Goal: Information Seeking & Learning: Learn about a topic

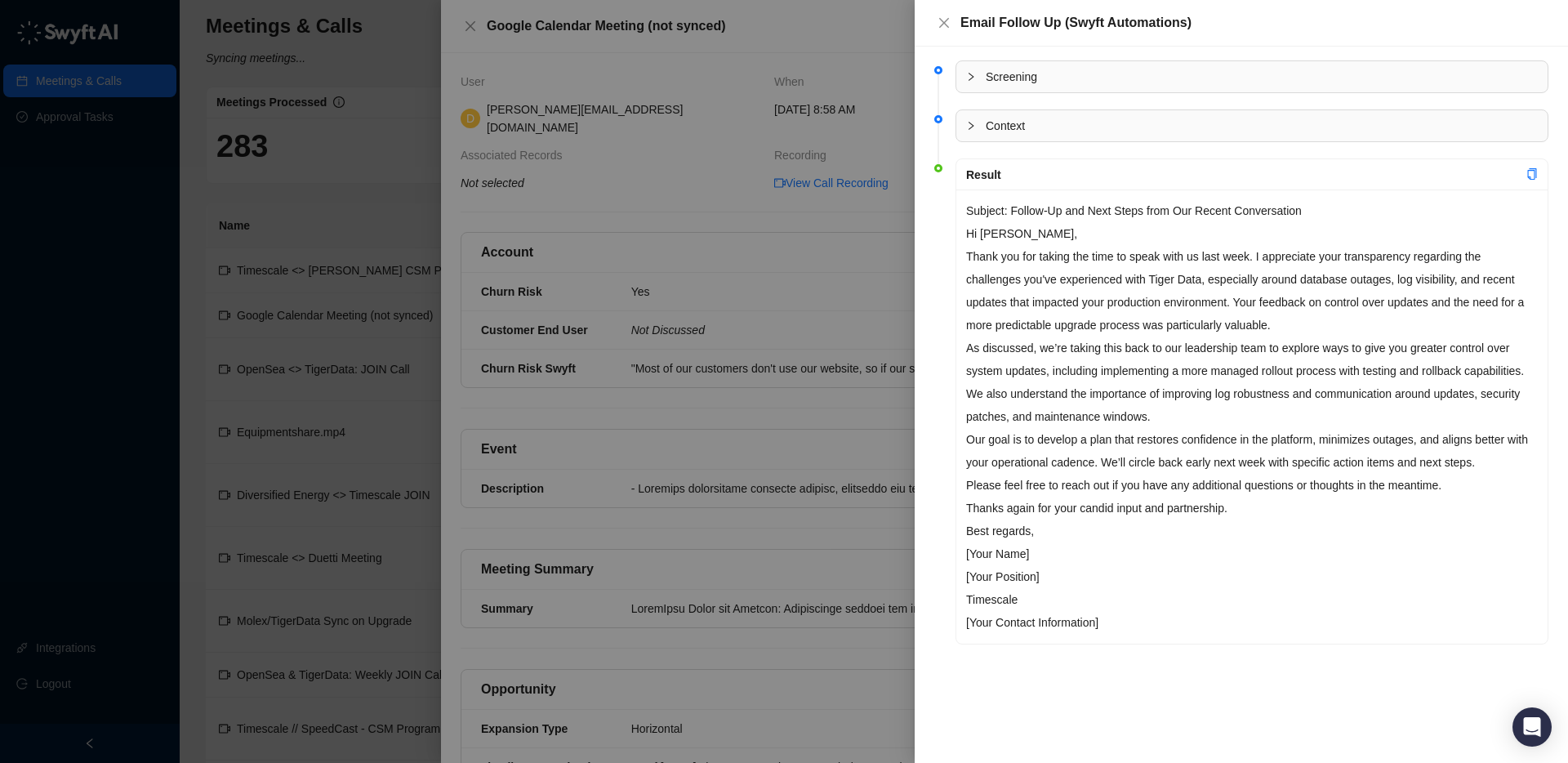
scroll to position [1029, 0]
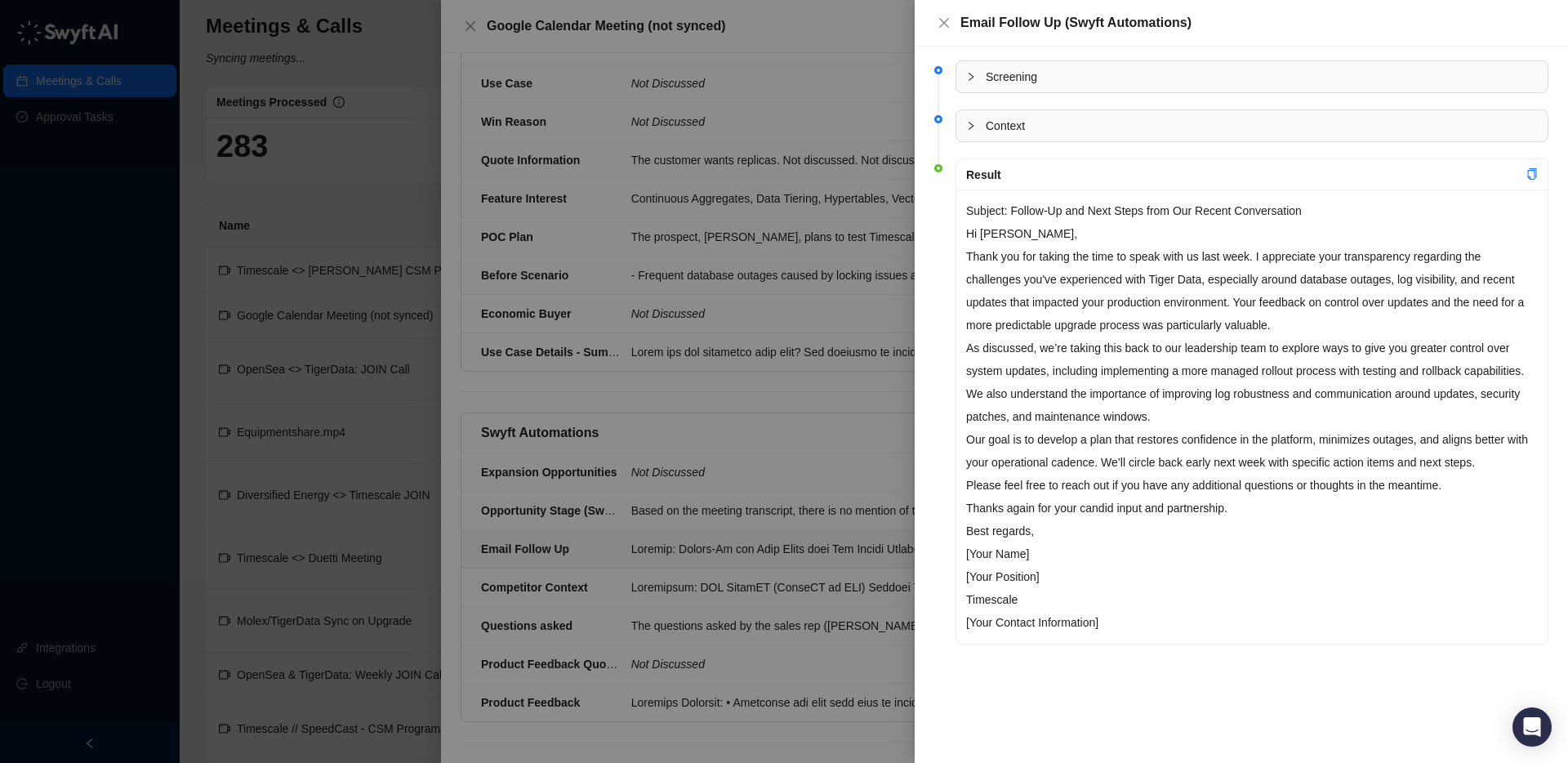
click at [943, 25] on icon "close" at bounding box center [944, 23] width 13 height 13
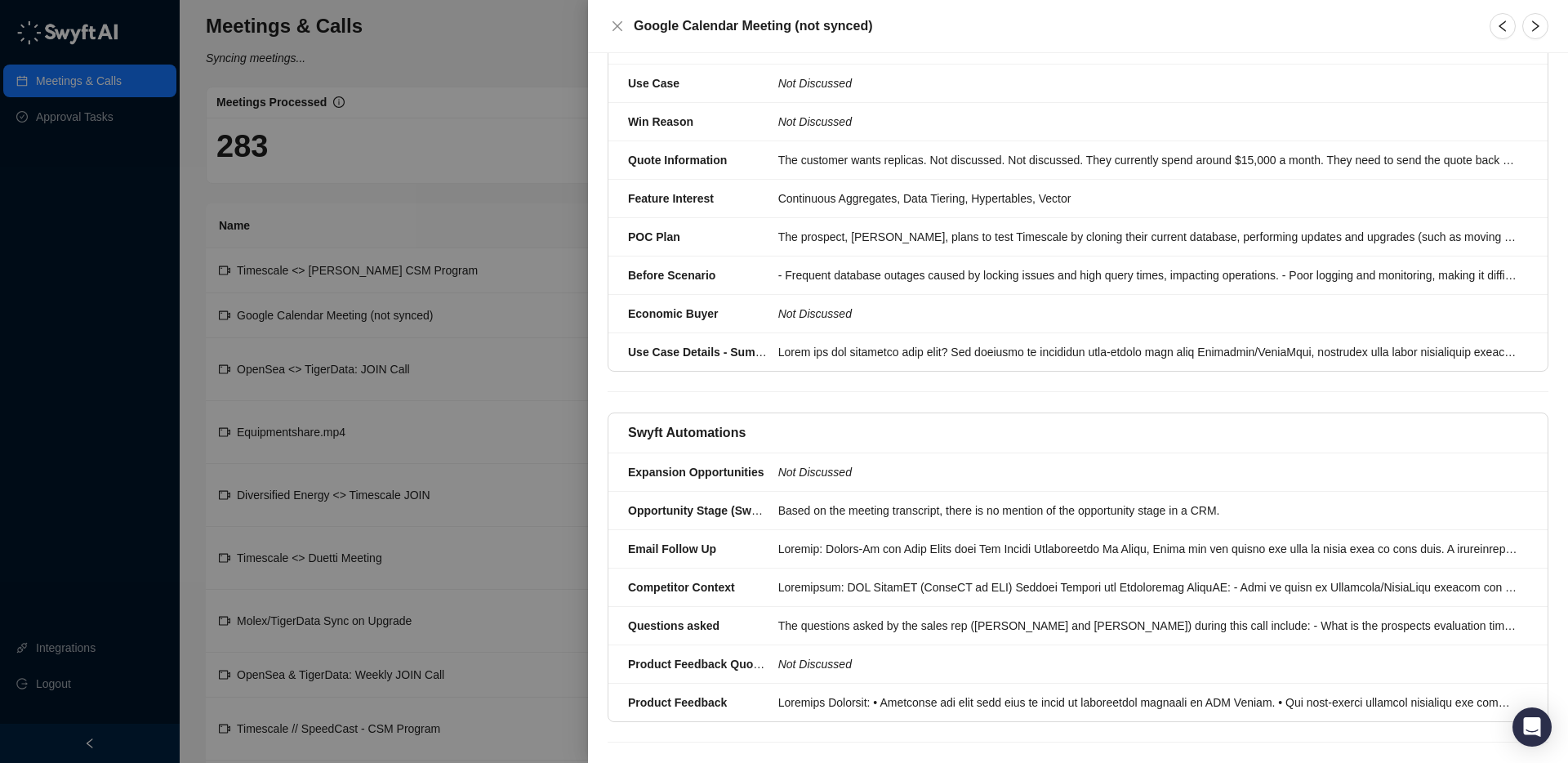
click at [72, 91] on div at bounding box center [784, 382] width 1568 height 763
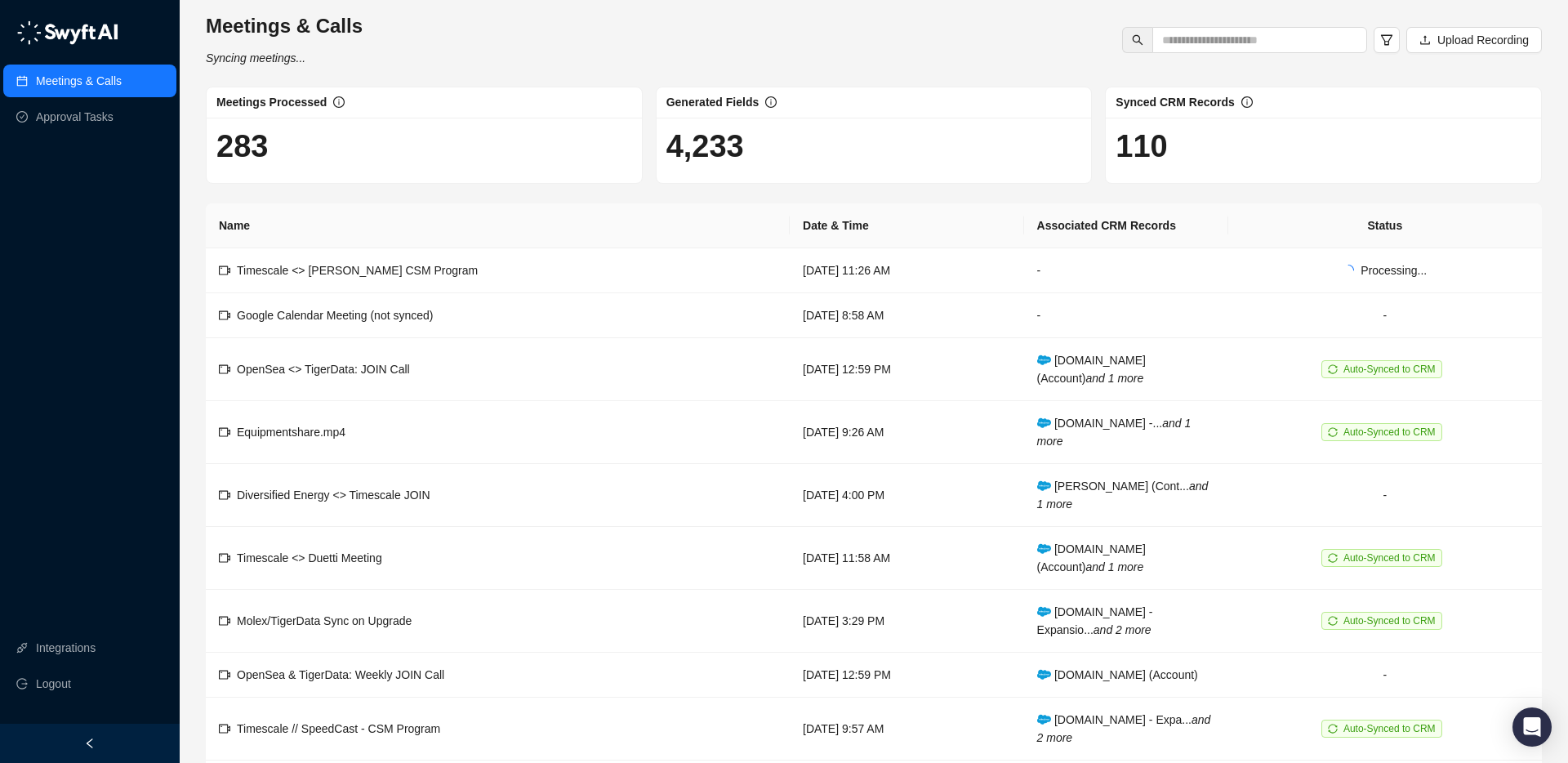
click at [80, 85] on link "Meetings & Calls" at bounding box center [79, 80] width 86 height 33
click at [520, 268] on td "Timescale <> [PERSON_NAME] CSM Program" at bounding box center [498, 271] width 584 height 45
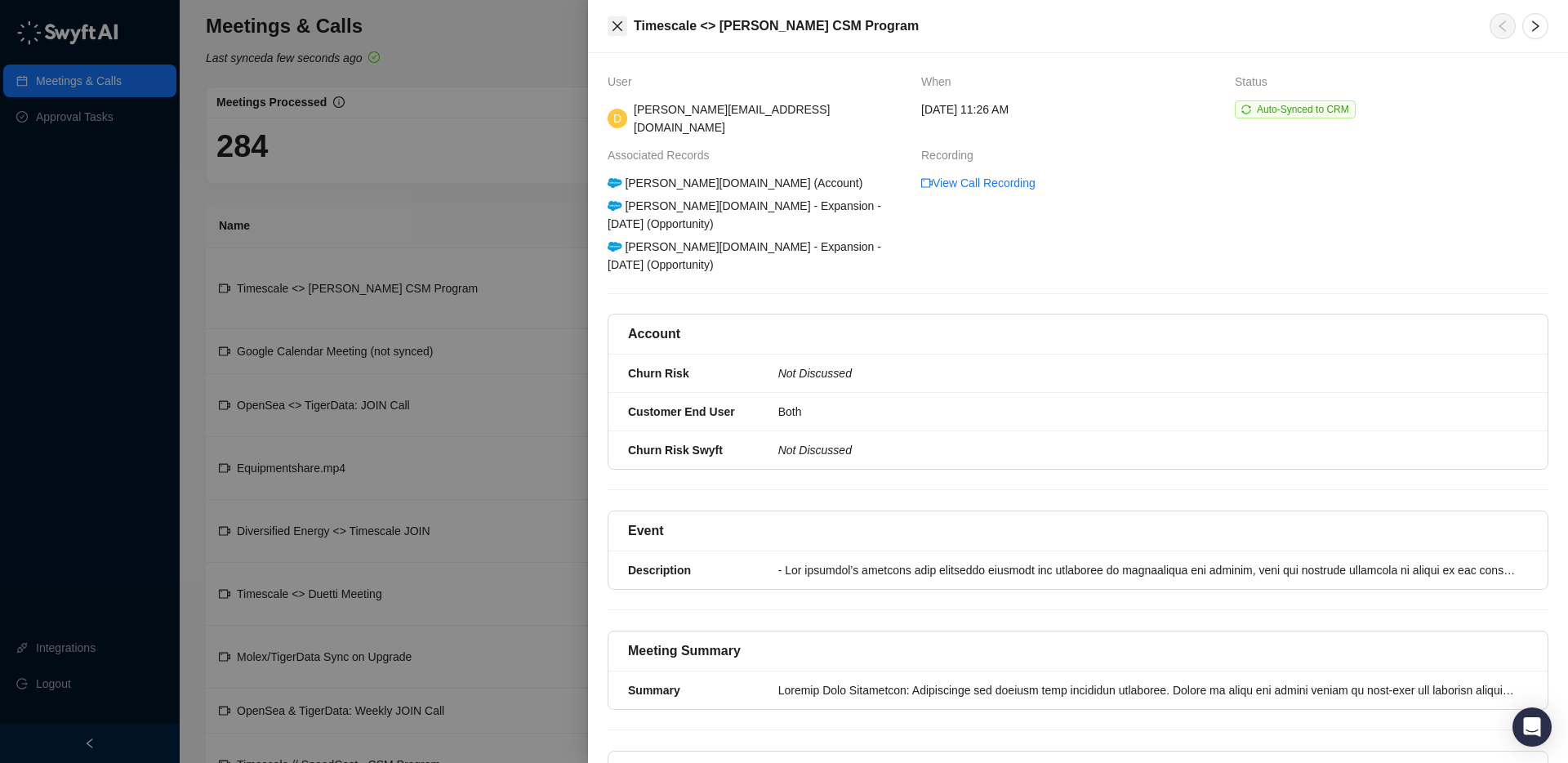
click at [619, 29] on icon "close" at bounding box center [617, 26] width 13 height 13
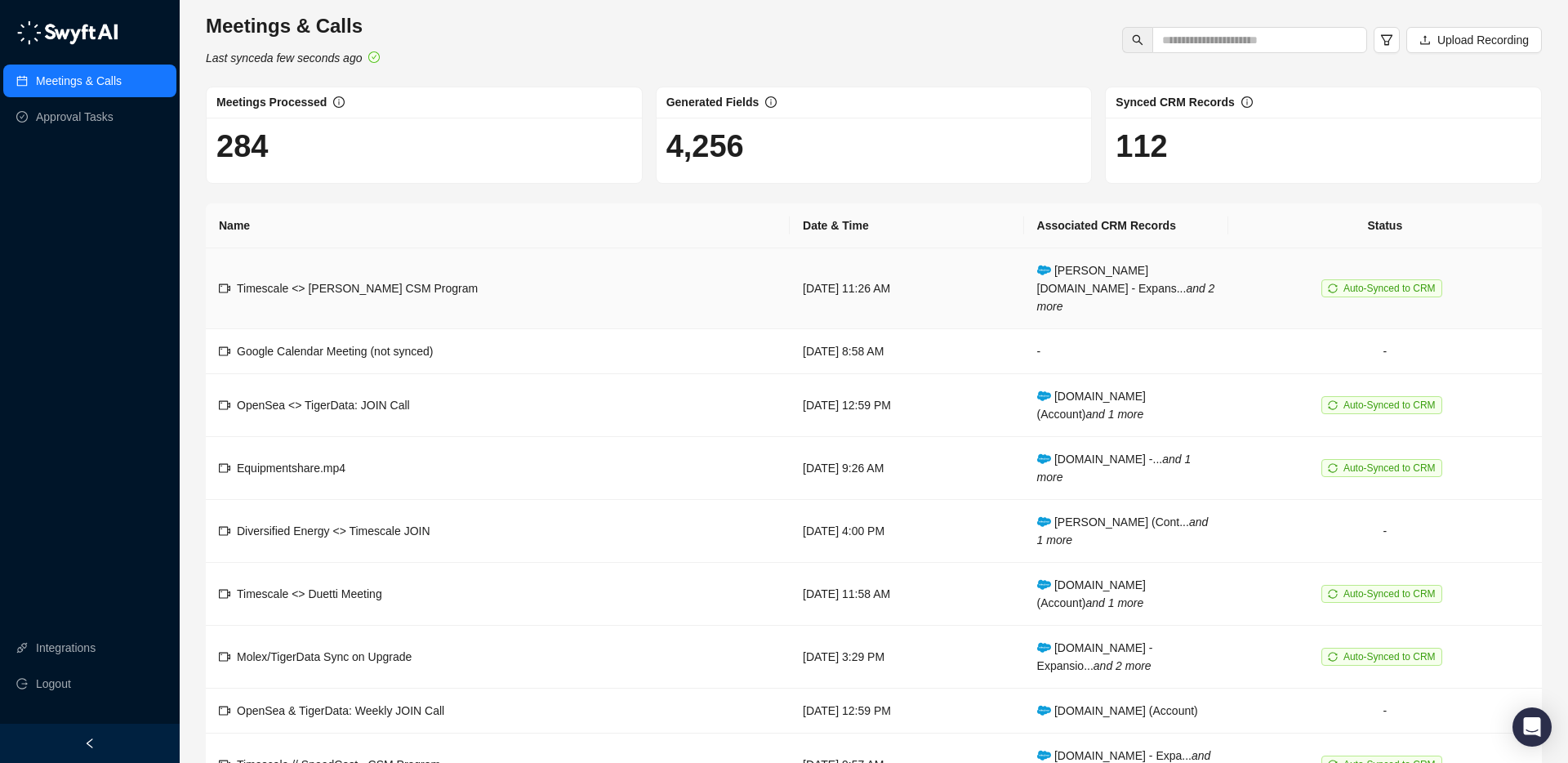
click at [552, 267] on td "Timescale <> [PERSON_NAME] CSM Program" at bounding box center [498, 288] width 584 height 80
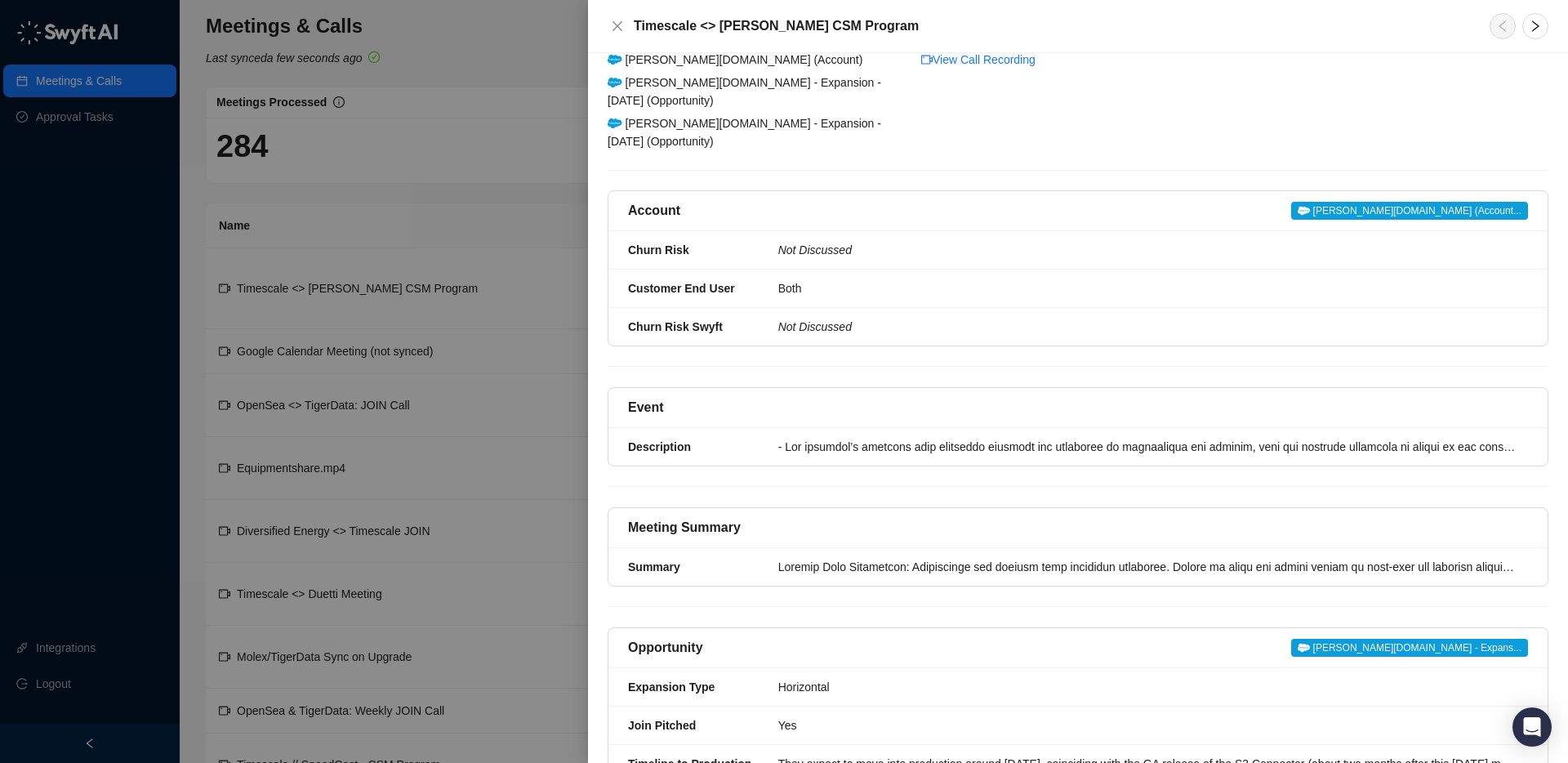
scroll to position [130, 0]
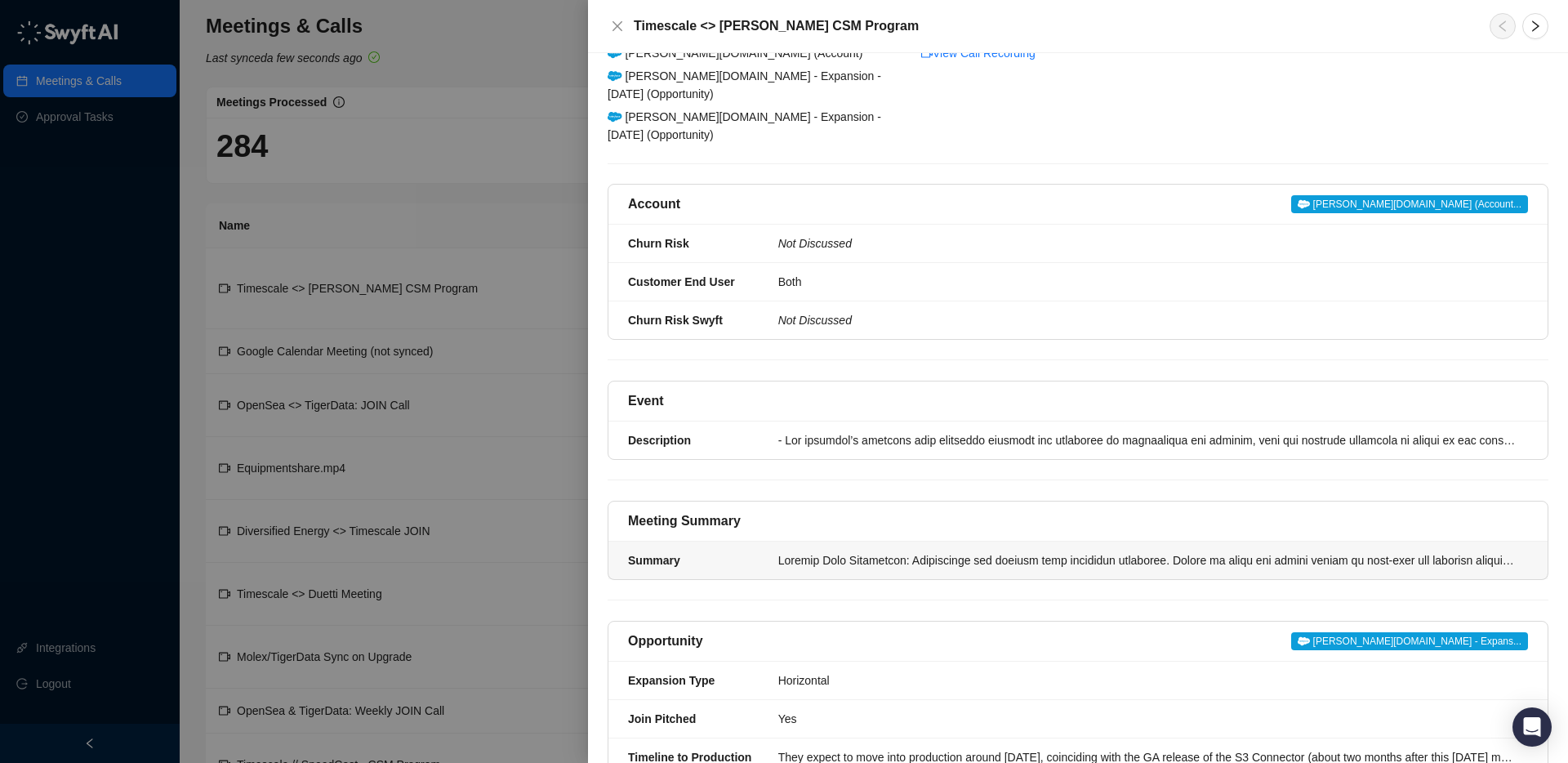
click at [816, 551] on div at bounding box center [1148, 560] width 740 height 18
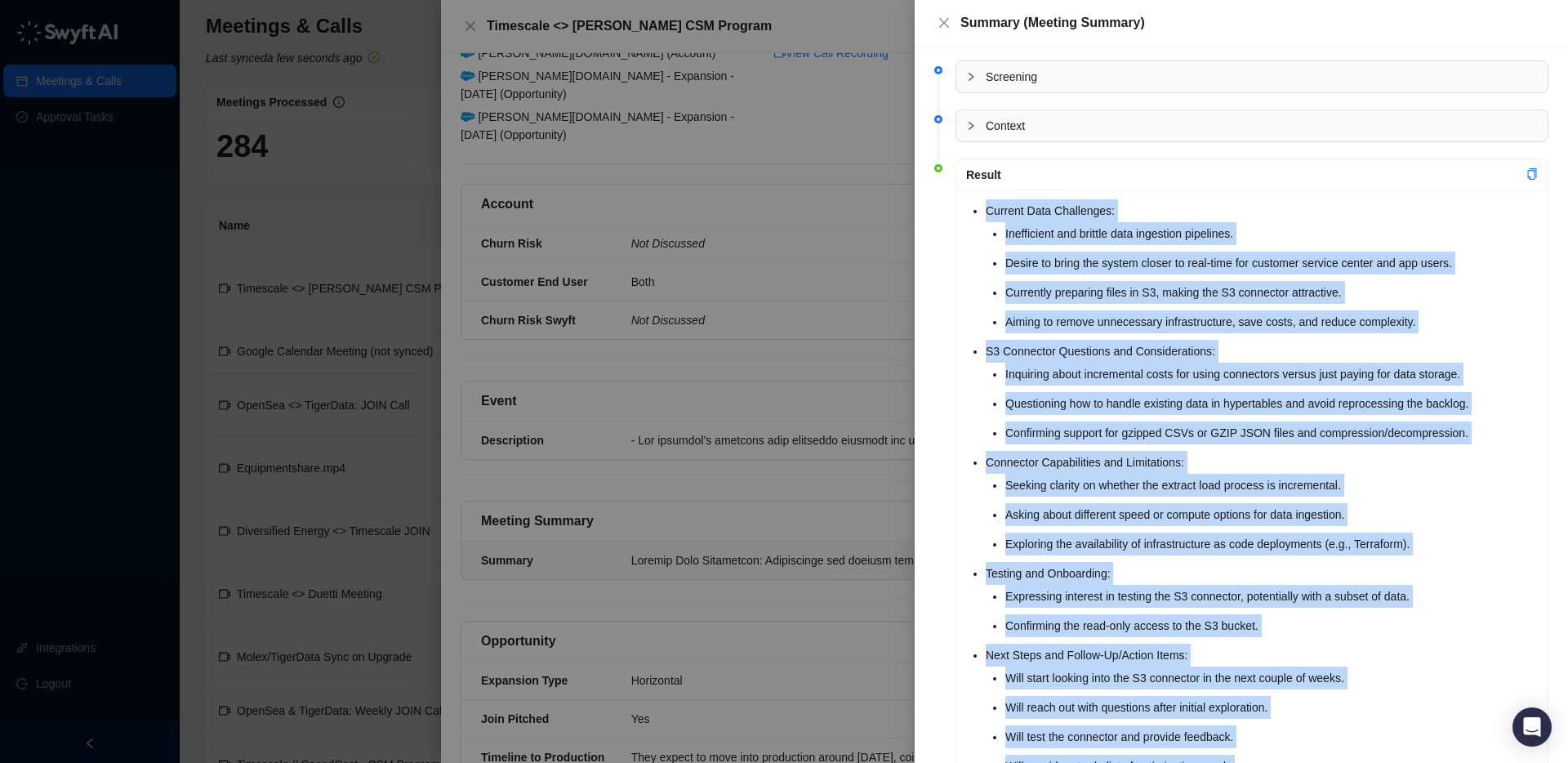
scroll to position [73, 0]
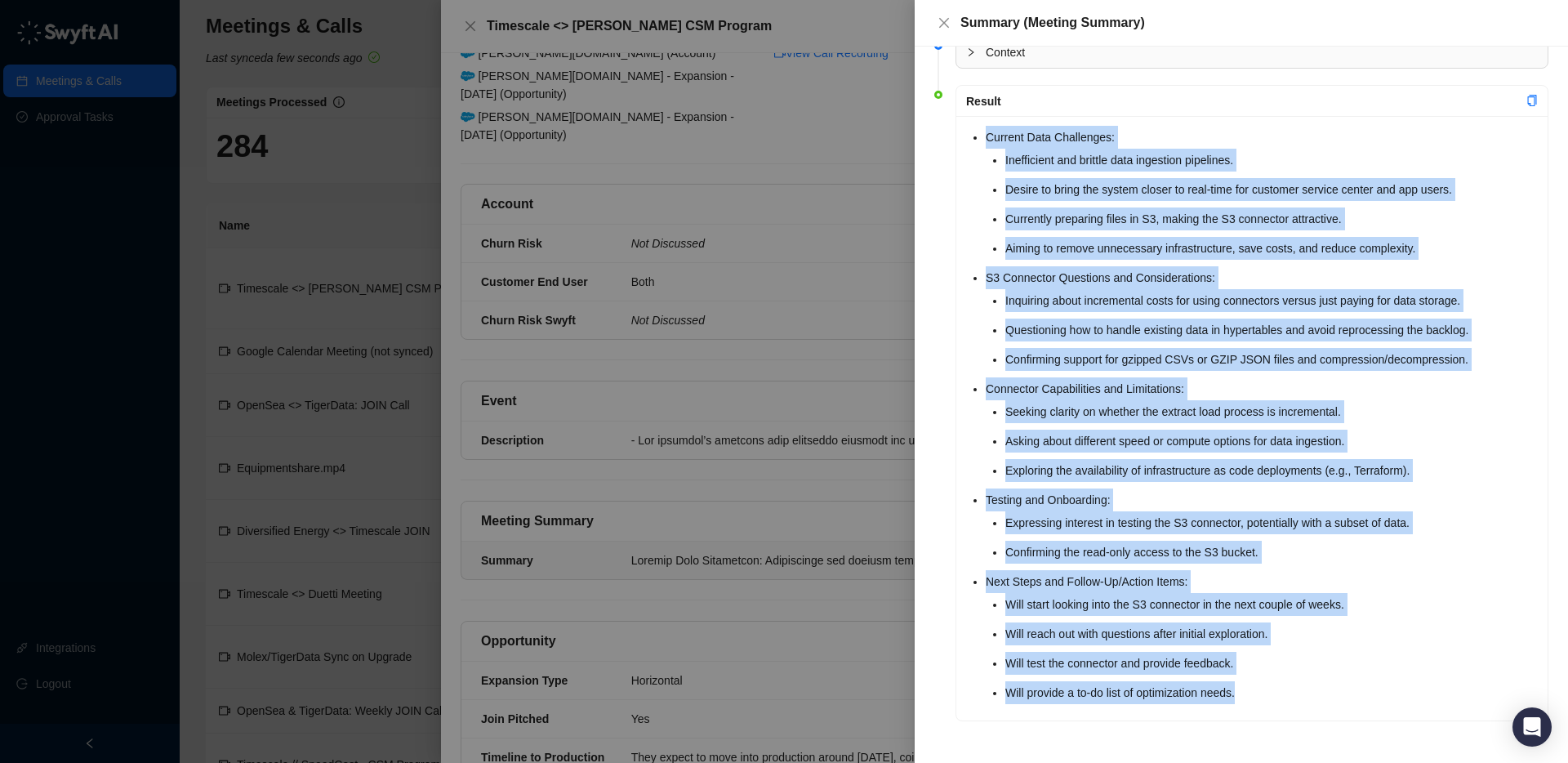
drag, startPoint x: 972, startPoint y: 211, endPoint x: 1264, endPoint y: 709, distance: 577.3
click at [1264, 709] on div "Current Data Challenges: Inefficient and brittle data ingestion pipelines. Desi…" at bounding box center [1252, 418] width 591 height 605
copy ul "Current Data Challenges: Inefficient and brittle data ingestion pipelines. Desi…"
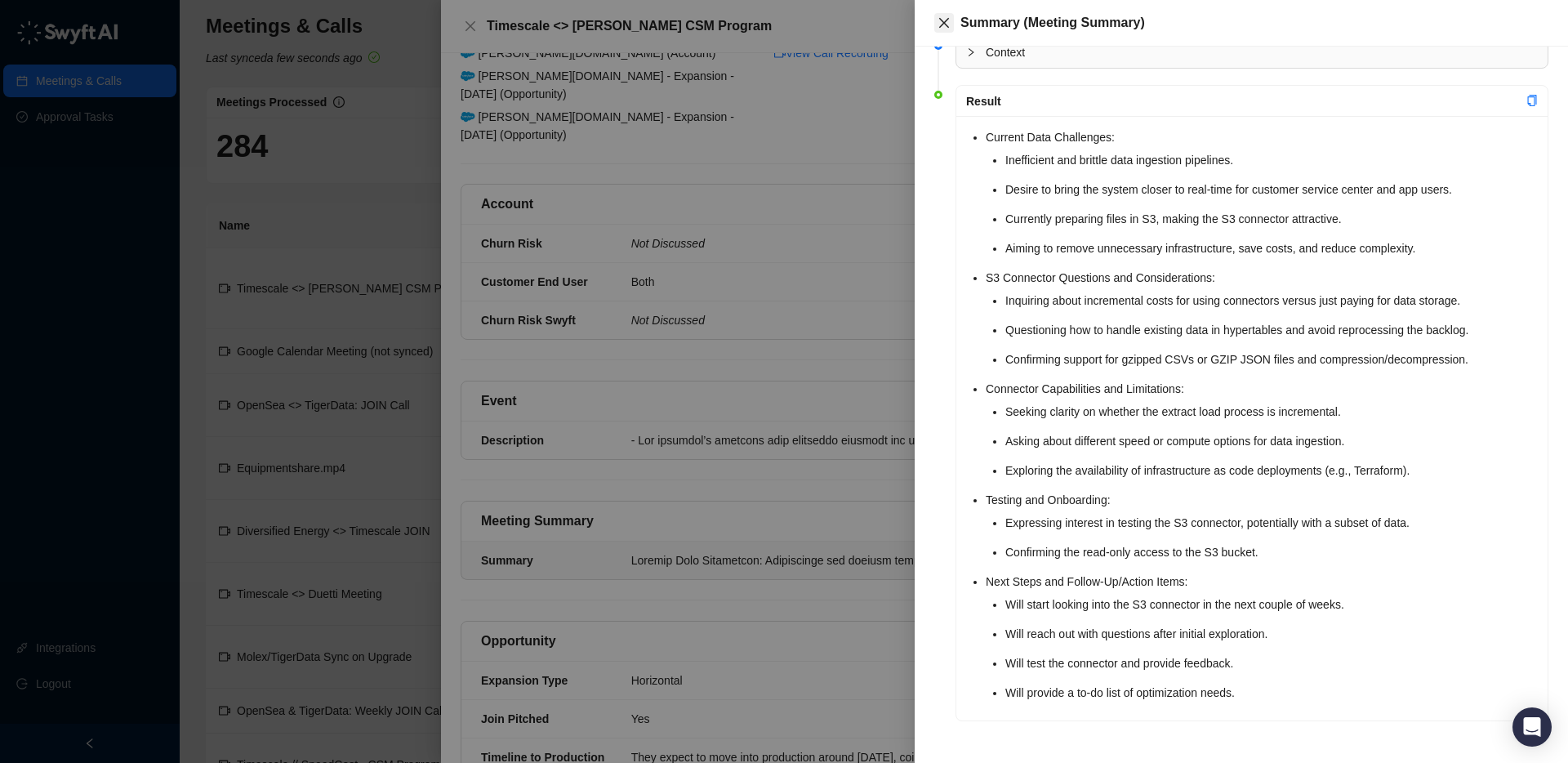
click at [937, 20] on icon "close" at bounding box center [944, 23] width 13 height 13
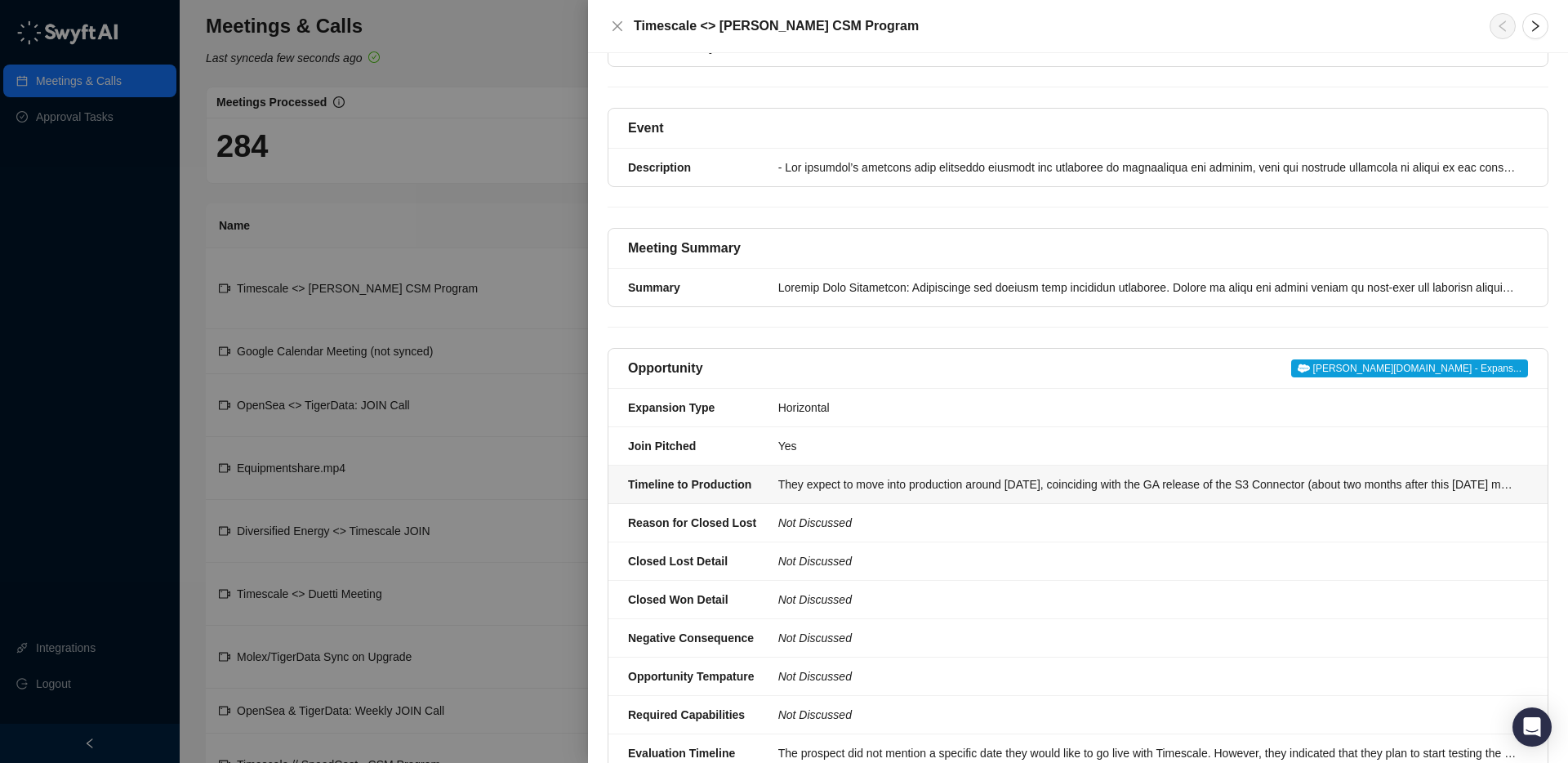
scroll to position [403, 0]
click at [853, 475] on div "They expect to move into production around [DATE], coinciding with the GA relea…" at bounding box center [1148, 484] width 740 height 18
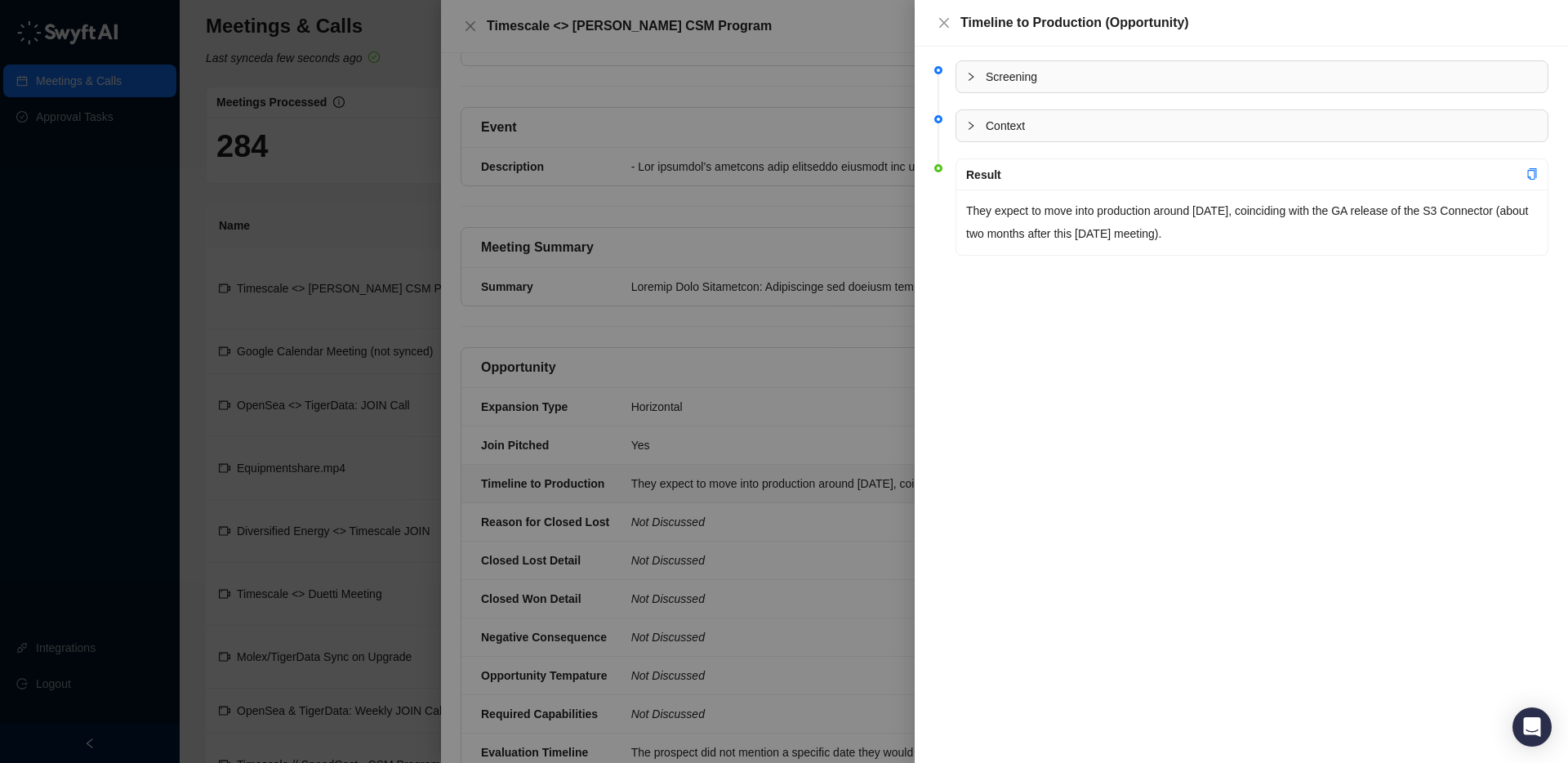
click at [826, 329] on div at bounding box center [784, 382] width 1568 height 763
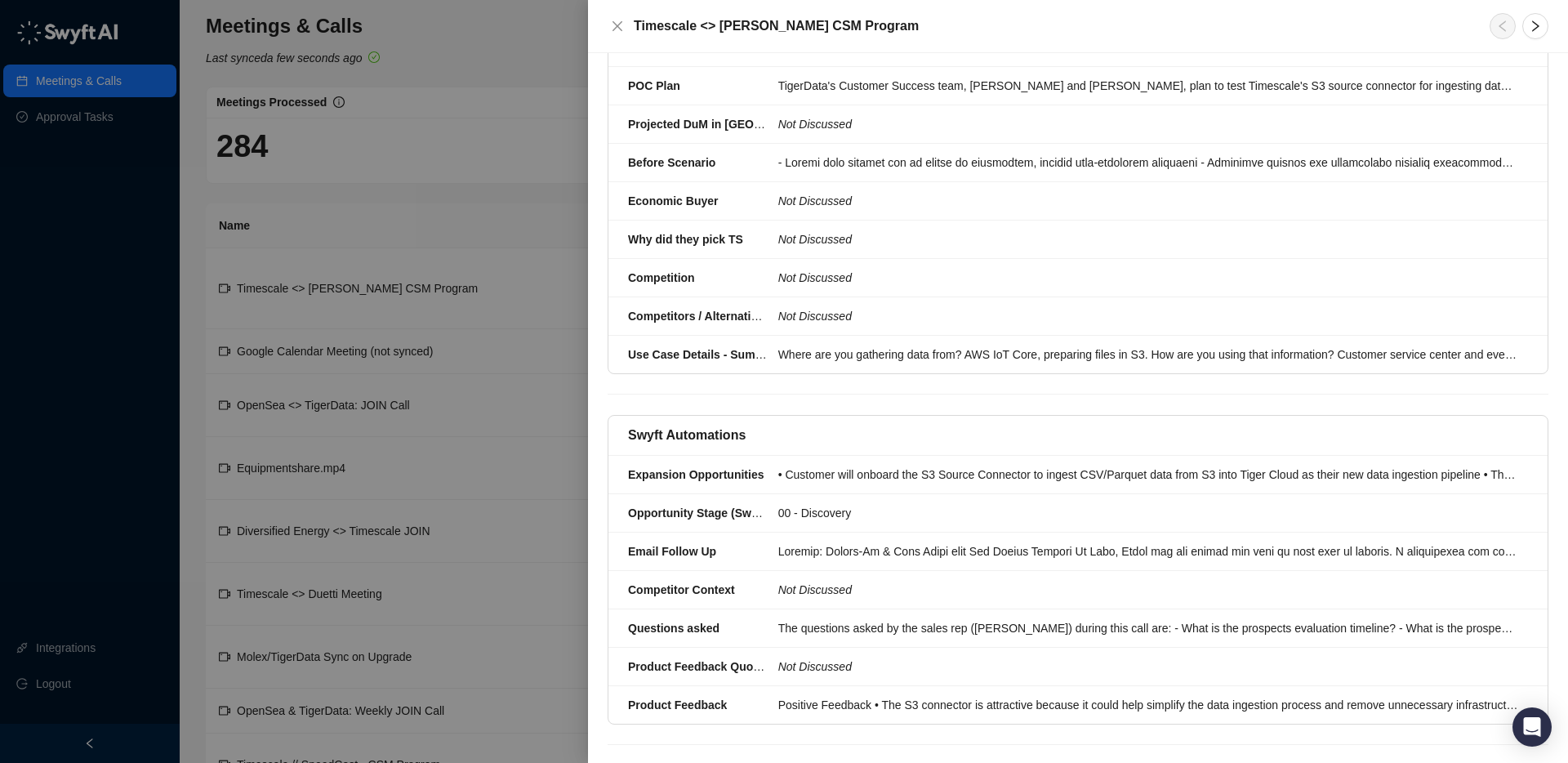
scroll to position [1652, 0]
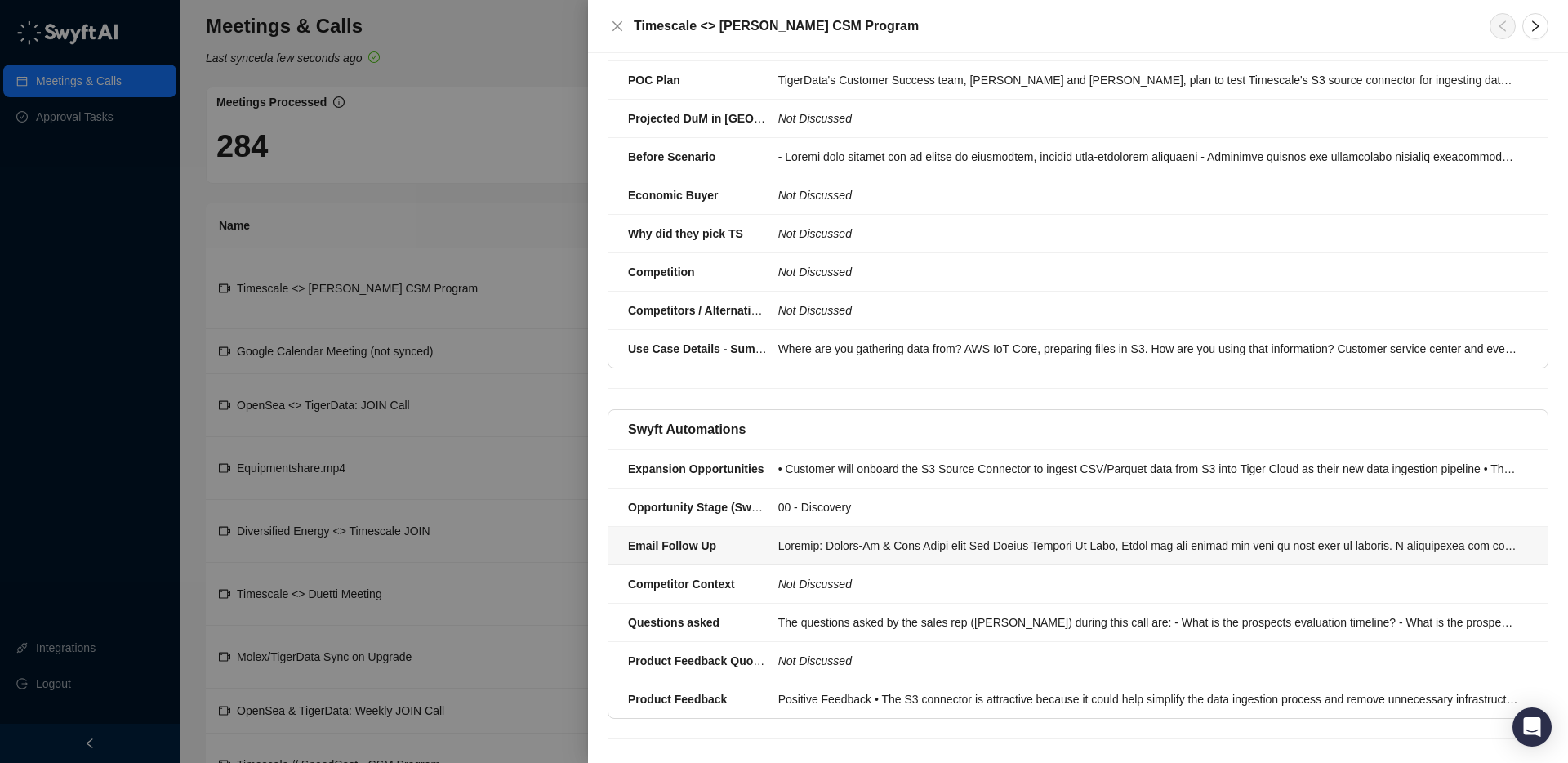
click at [896, 537] on div at bounding box center [1148, 546] width 740 height 18
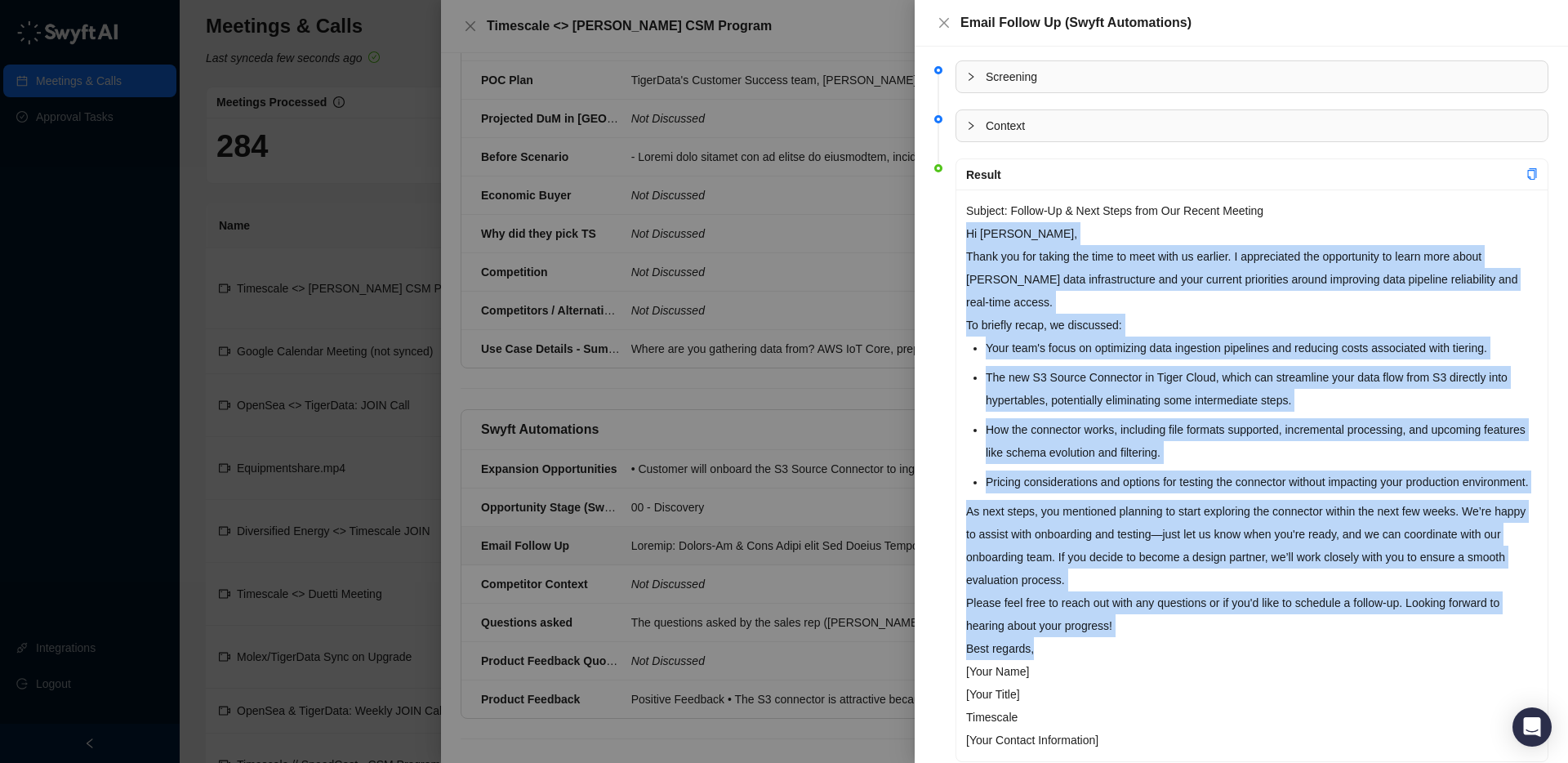
drag, startPoint x: 966, startPoint y: 232, endPoint x: 1141, endPoint y: 662, distance: 464.2
click at [1141, 662] on div "Subject: Follow-Up & Next Steps from Our Recent Meeting Hi [PERSON_NAME], Thank…" at bounding box center [1252, 476] width 591 height 571
copy div "Lo Ipsu, Dolor sit ame consec adi elit se doei temp in utlabor. E doloremagna a…"
